Goal: Task Accomplishment & Management: Use online tool/utility

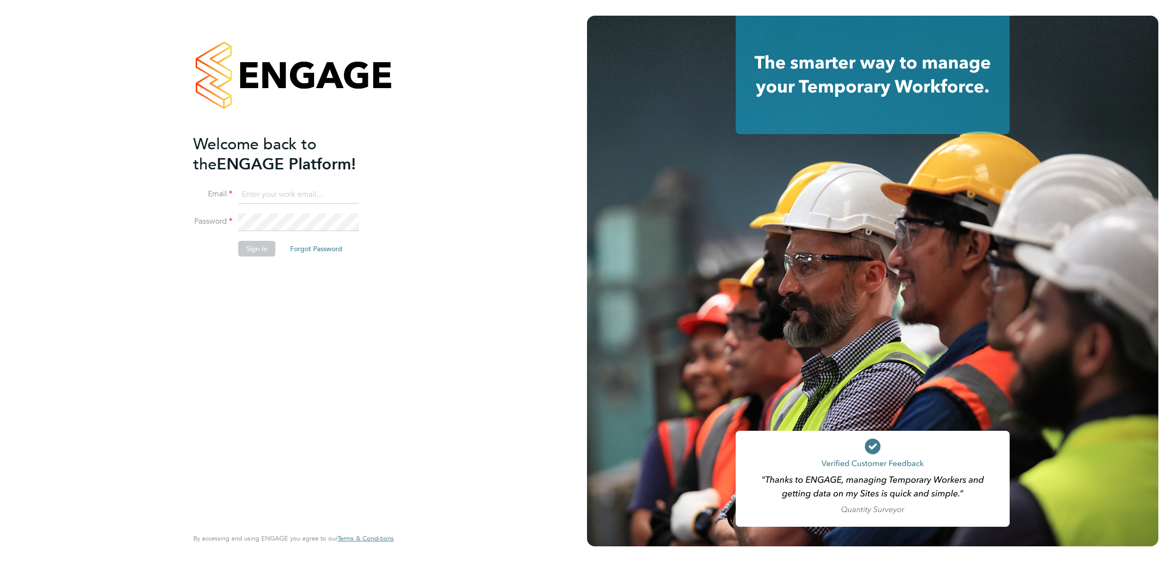
type input "donjeater@itsconstruction.co.uk"
click at [267, 248] on button "Sign In" at bounding box center [256, 249] width 37 height 16
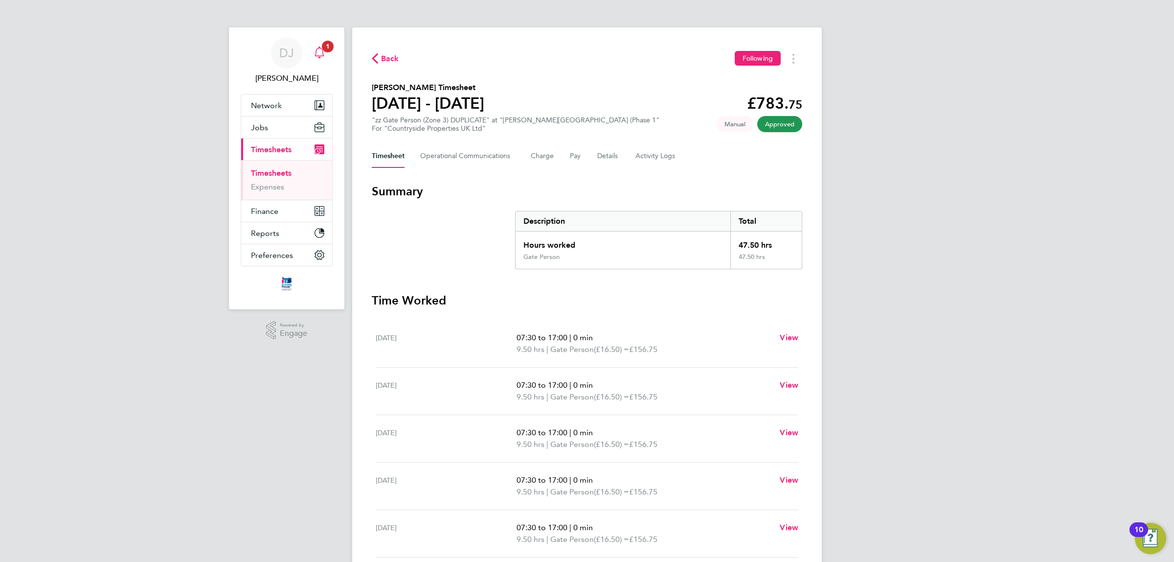
click at [324, 54] on icon "Main navigation" at bounding box center [320, 52] width 12 height 12
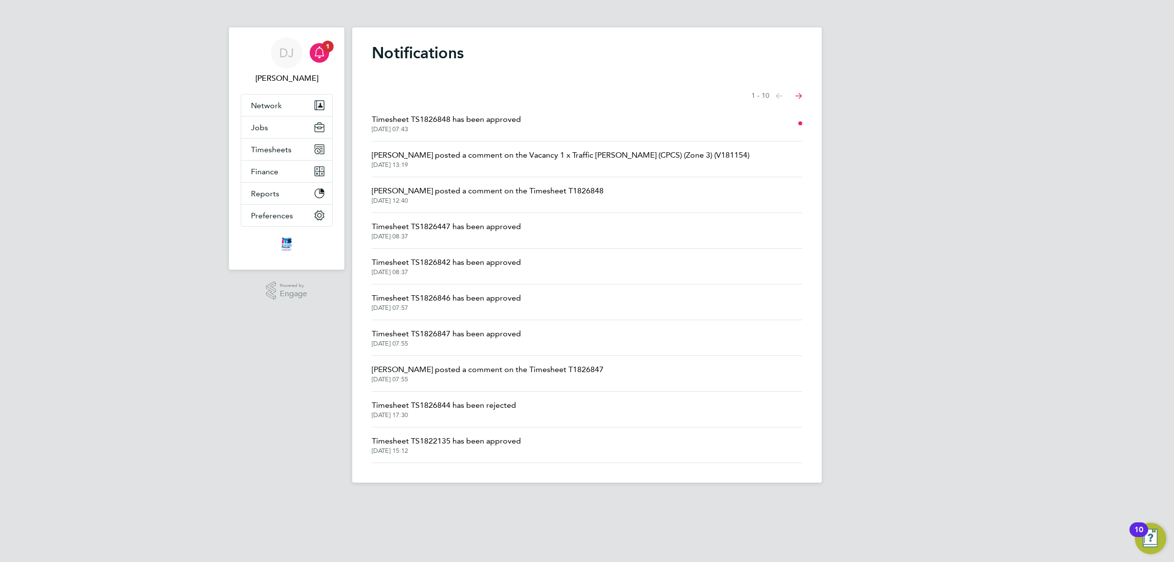
click at [470, 126] on span "[DATE] 07:43" at bounding box center [446, 129] width 149 height 8
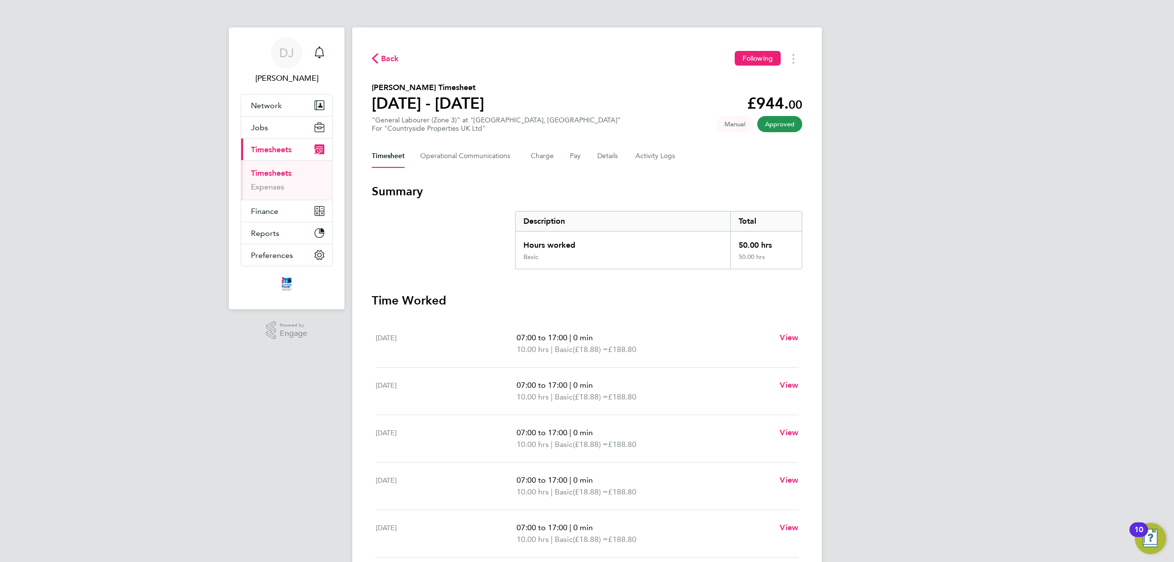
click at [380, 62] on span "Back" at bounding box center [385, 57] width 27 height 9
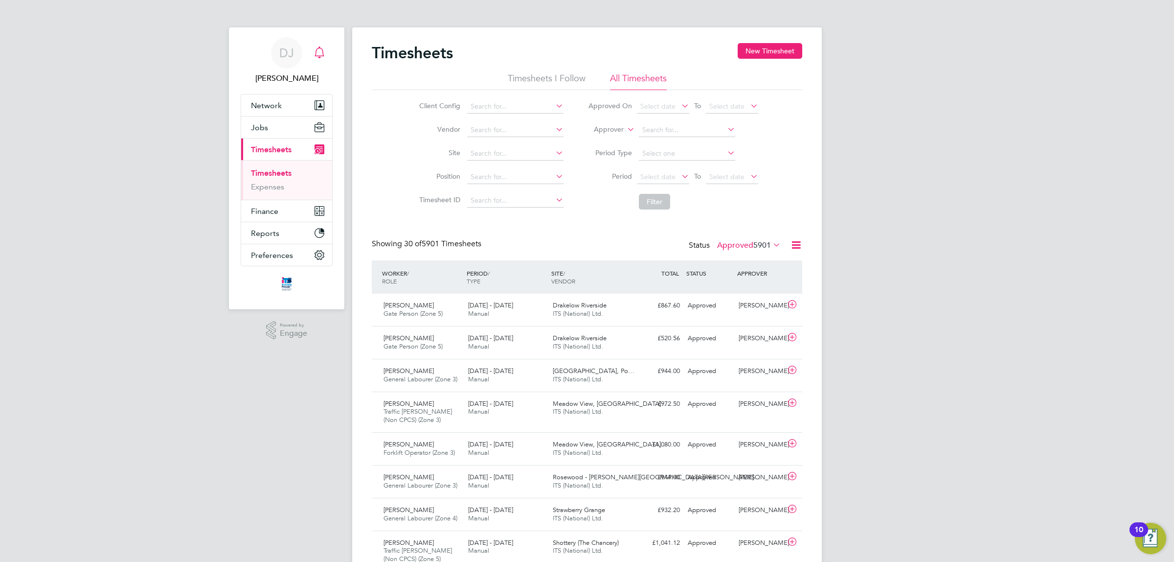
click at [325, 60] on div "Main navigation" at bounding box center [320, 53] width 20 height 20
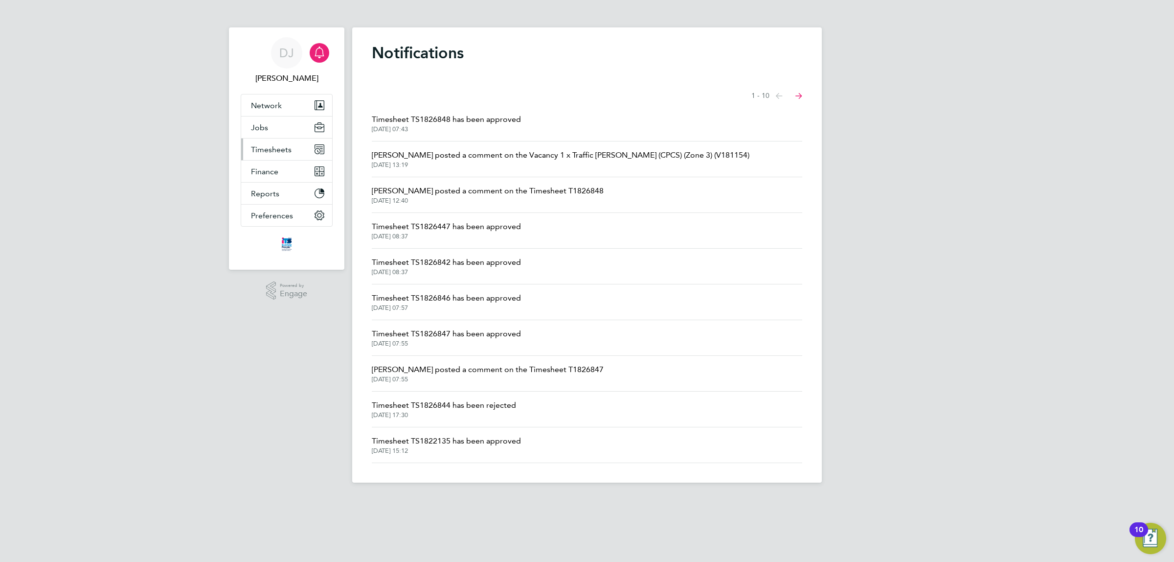
click at [274, 147] on span "Timesheets" at bounding box center [271, 149] width 41 height 9
click at [279, 174] on link "Timesheets" at bounding box center [271, 172] width 41 height 9
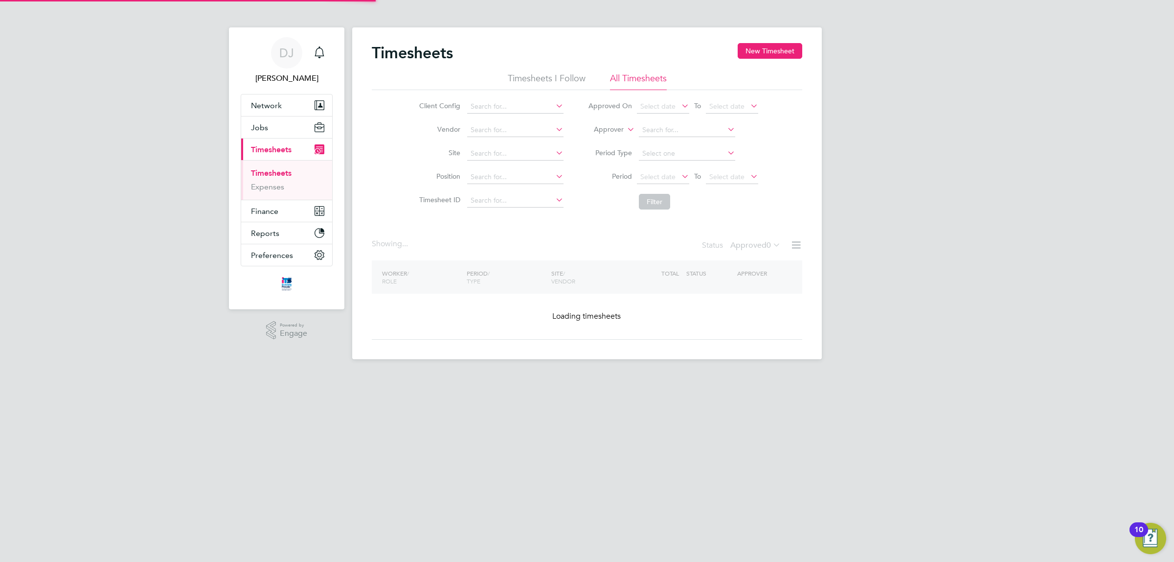
click at [778, 59] on div "Timesheets New Timesheet" at bounding box center [587, 57] width 431 height 29
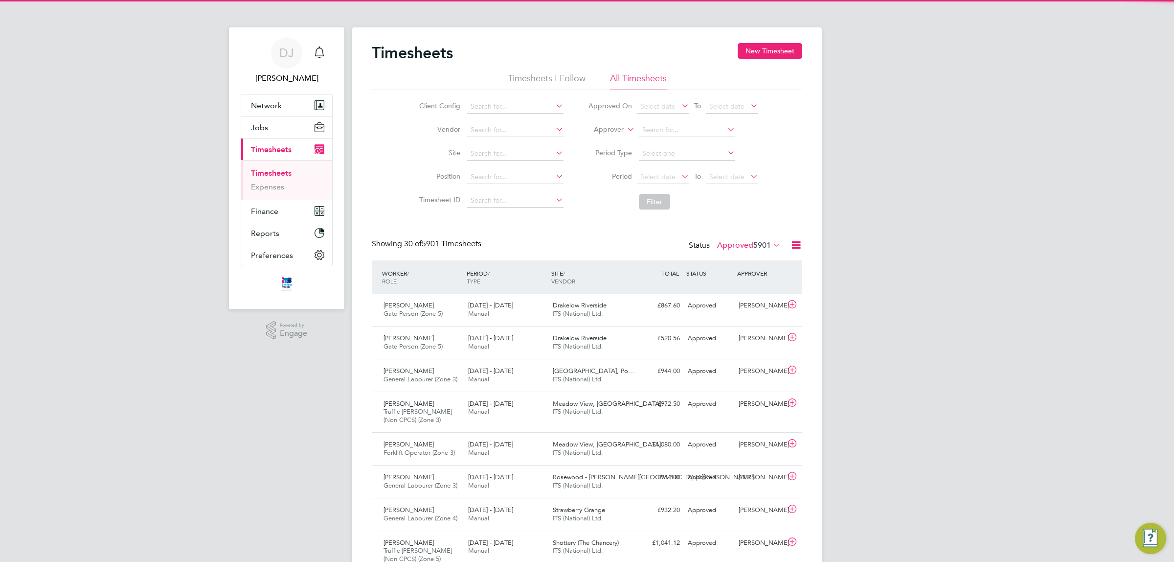
scroll to position [24, 85]
